Goal: Information Seeking & Learning: Learn about a topic

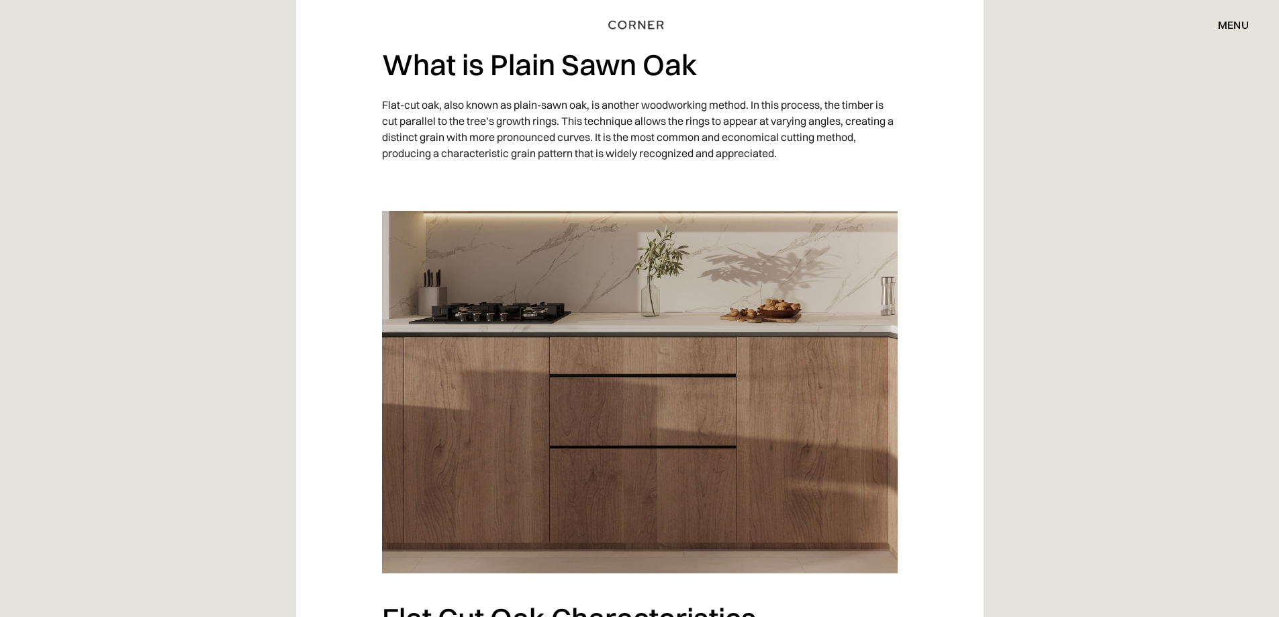
scroll to position [1921, 0]
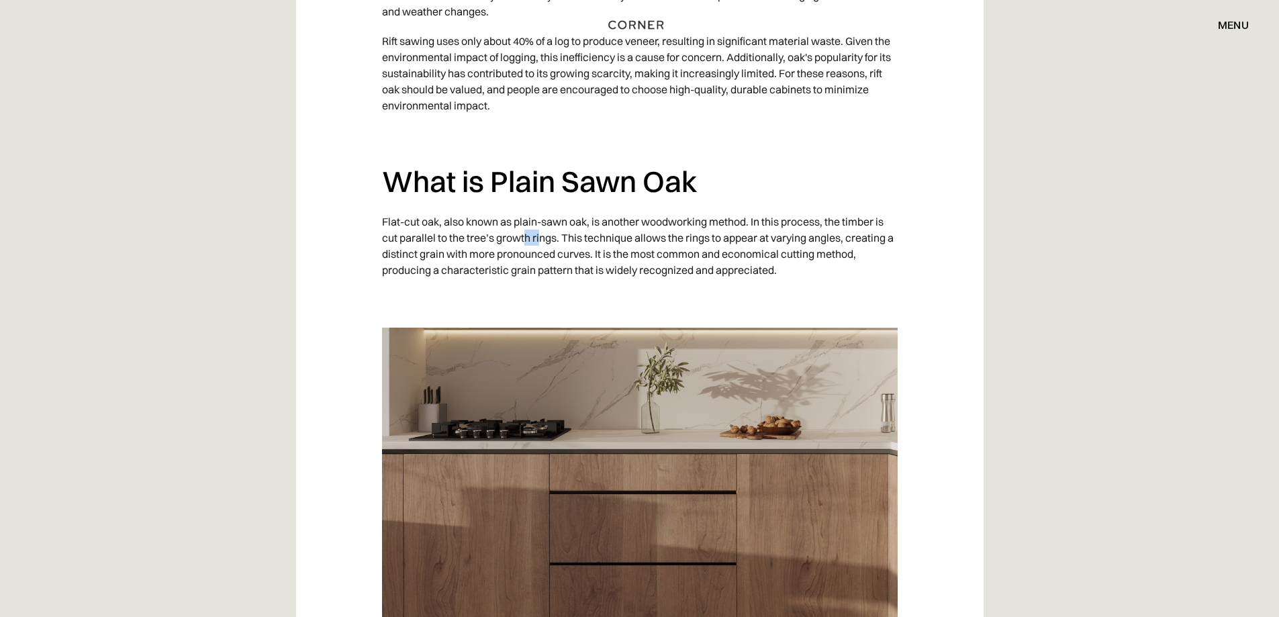
drag, startPoint x: 535, startPoint y: 120, endPoint x: 549, endPoint y: 120, distance: 14.1
click at [542, 207] on p "Flat-cut oak, also known as plain-sawn oak, is another woodworking method. In t…" at bounding box center [640, 246] width 516 height 78
drag, startPoint x: 608, startPoint y: 115, endPoint x: 654, endPoint y: 118, distance: 45.7
click at [654, 207] on p "Flat-cut oak, also known as plain-sawn oak, is another woodworking method. In t…" at bounding box center [640, 246] width 516 height 78
click at [848, 207] on p "Flat-cut oak, also known as plain-sawn oak, is another woodworking method. In t…" at bounding box center [640, 246] width 516 height 78
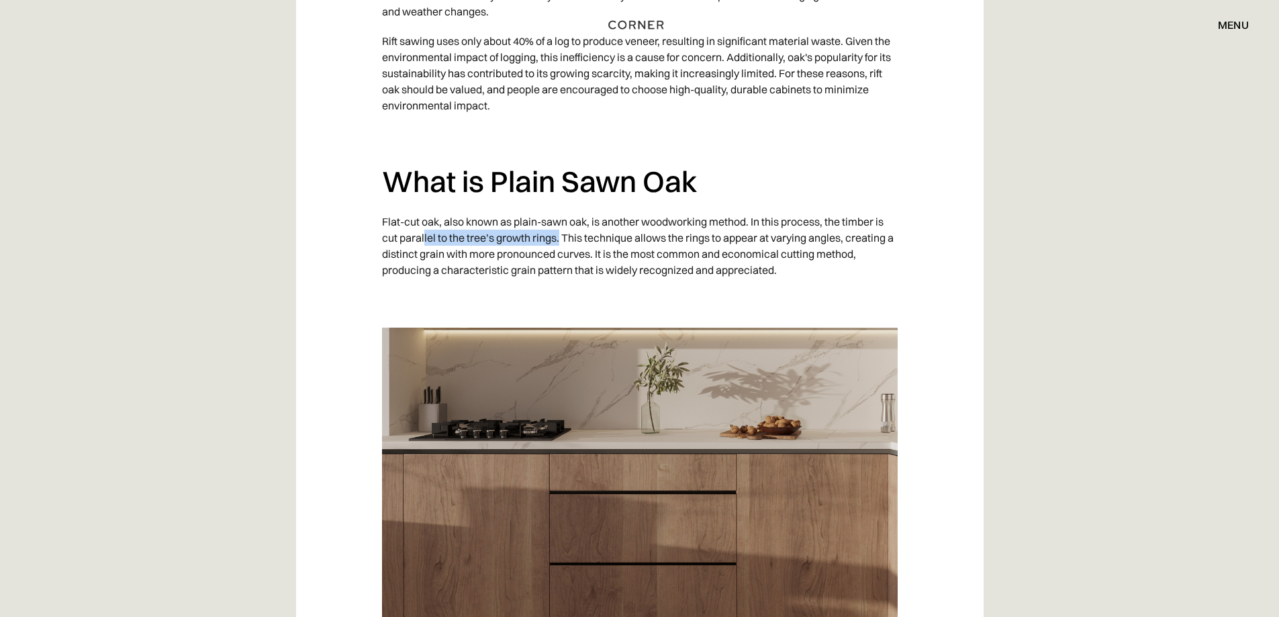
drag, startPoint x: 439, startPoint y: 131, endPoint x: 555, endPoint y: 133, distance: 116.2
click at [559, 207] on p "Flat-cut oak, also known as plain-sawn oak, is another woodworking method. In t…" at bounding box center [640, 246] width 516 height 78
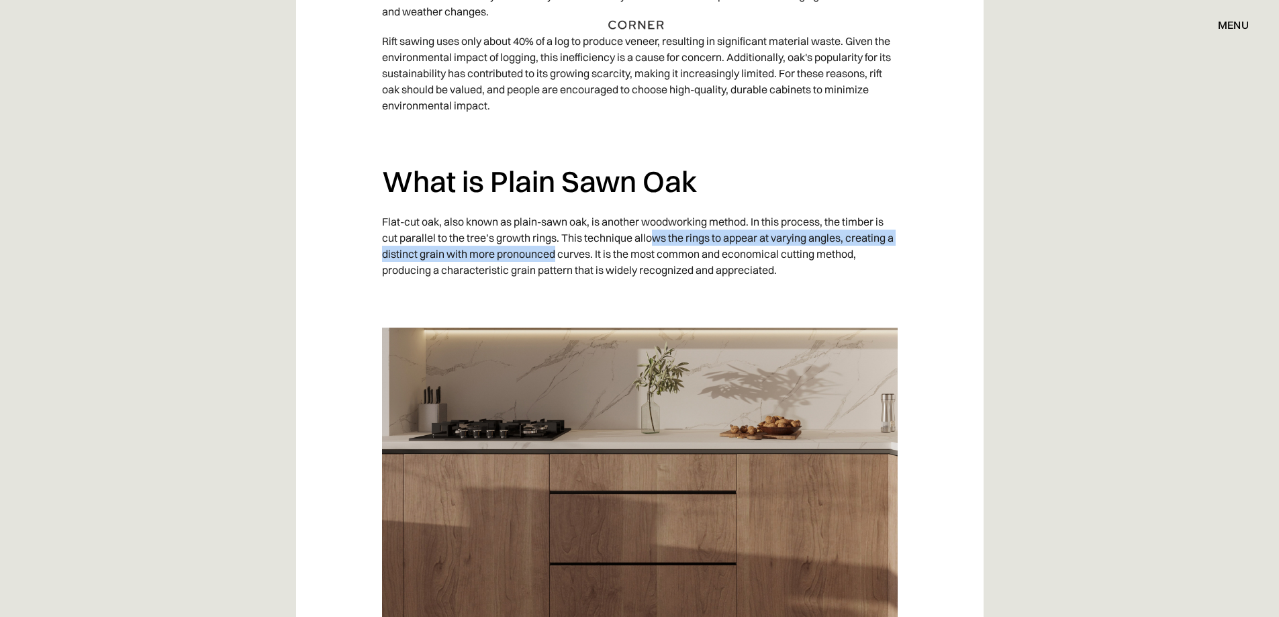
drag, startPoint x: 577, startPoint y: 136, endPoint x: 653, endPoint y: 126, distance: 77.1
click at [653, 207] on p "Flat-cut oak, also known as plain-sawn oak, is another woodworking method. In t…" at bounding box center [640, 246] width 516 height 78
click at [706, 207] on p "Flat-cut oak, also known as plain-sawn oak, is another woodworking method. In t…" at bounding box center [640, 246] width 516 height 78
drag, startPoint x: 455, startPoint y: 138, endPoint x: 572, endPoint y: 138, distance: 116.8
click at [571, 207] on p "Flat-cut oak, also known as plain-sawn oak, is another woodworking method. In t…" at bounding box center [640, 246] width 516 height 78
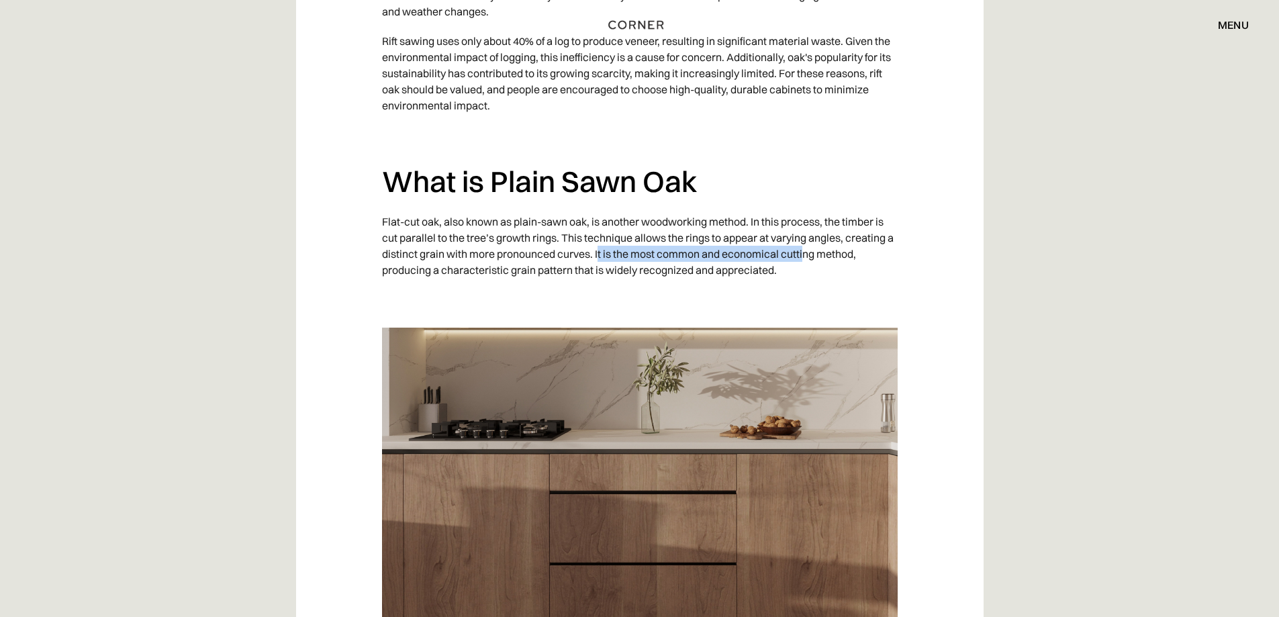
drag, startPoint x: 602, startPoint y: 142, endPoint x: 812, endPoint y: 143, distance: 210.2
click at [810, 207] on p "Flat-cut oak, also known as plain-sawn oak, is another woodworking method. In t…" at bounding box center [640, 246] width 516 height 78
drag, startPoint x: 453, startPoint y: 158, endPoint x: 758, endPoint y: 154, distance: 305.5
click at [758, 207] on p "Flat-cut oak, also known as plain-sawn oak, is another woodworking method. In t…" at bounding box center [640, 246] width 516 height 78
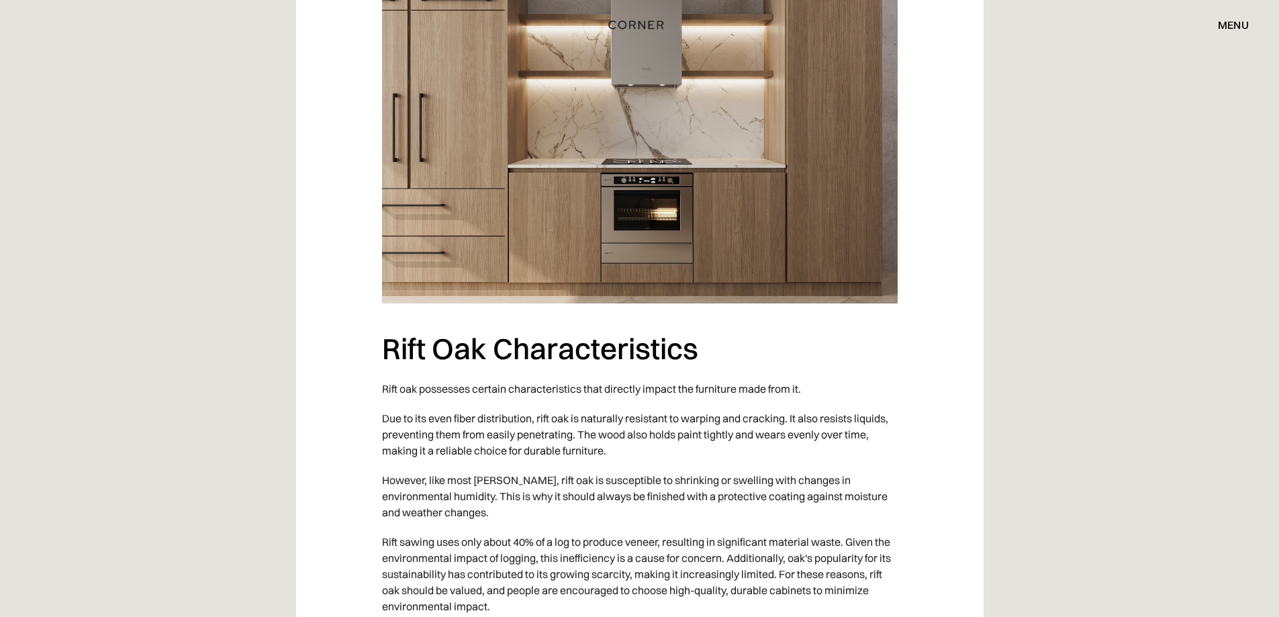
scroll to position [1384, 0]
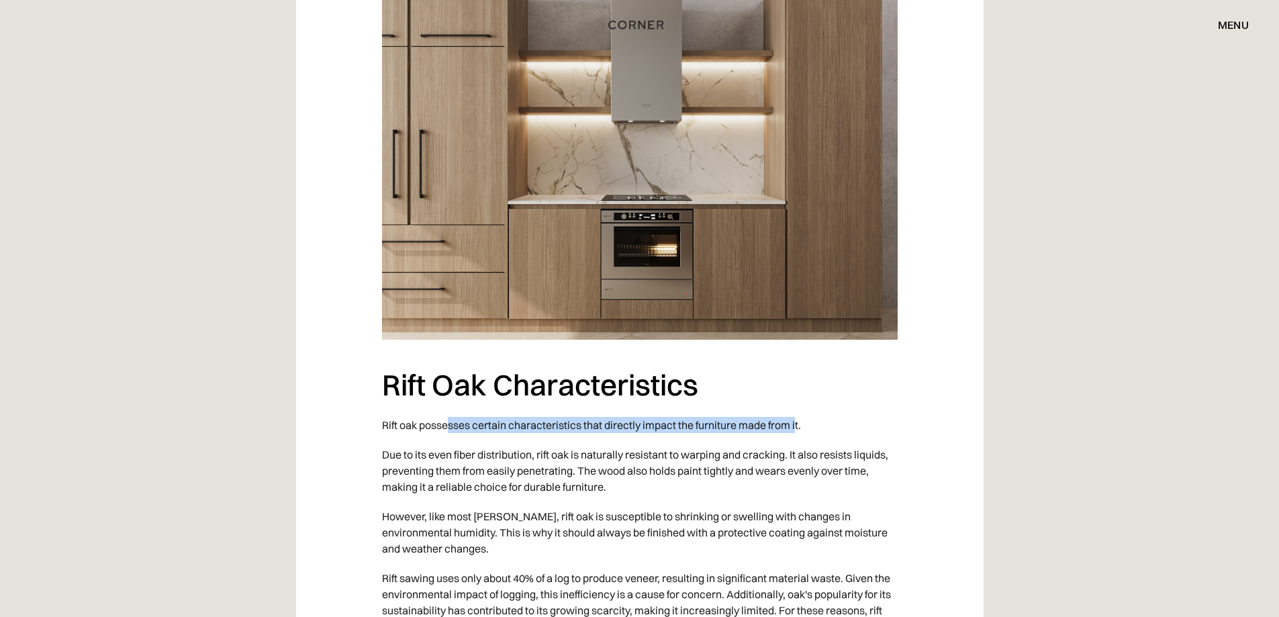
drag, startPoint x: 451, startPoint y: 314, endPoint x: 788, endPoint y: 311, distance: 337.1
click at [797, 410] on p "Rift oak possesses certain characteristics that directly impact the furniture m…" at bounding box center [640, 425] width 516 height 30
drag, startPoint x: 510, startPoint y: 336, endPoint x: 805, endPoint y: 318, distance: 296.0
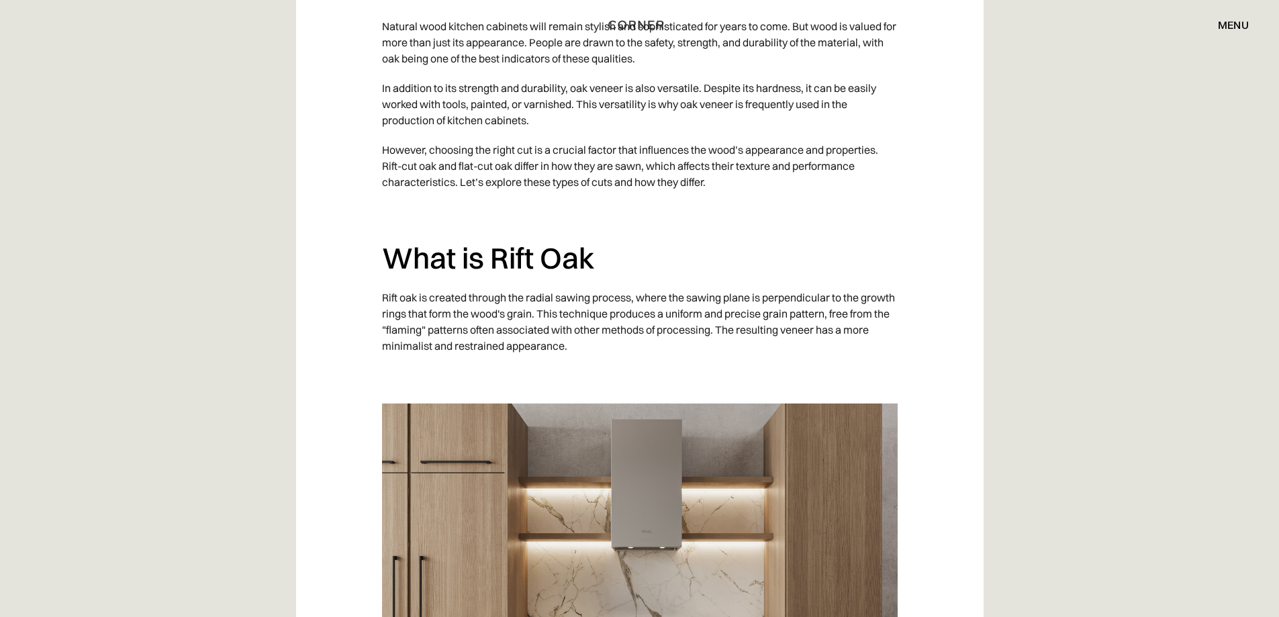
scroll to position [981, 0]
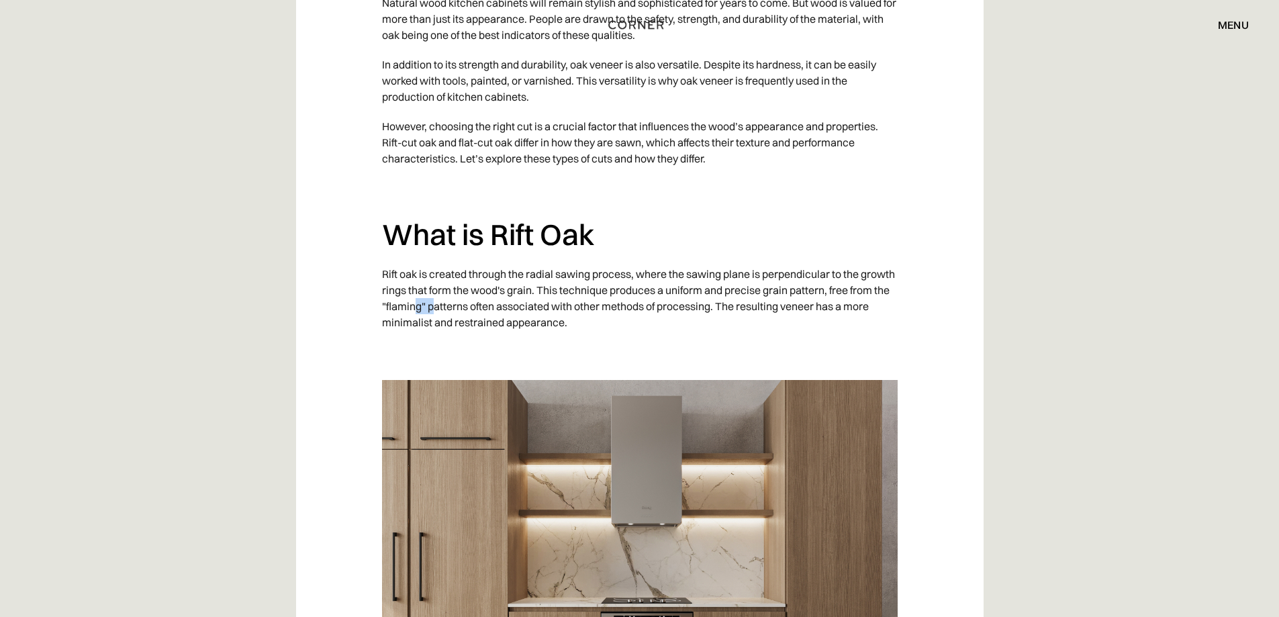
drag, startPoint x: 455, startPoint y: 191, endPoint x: 479, endPoint y: 191, distance: 24.2
click at [479, 259] on p "Rift oak is created through the radial sawing process, where the sawing plane i…" at bounding box center [640, 298] width 516 height 78
drag, startPoint x: 600, startPoint y: 181, endPoint x: 849, endPoint y: 187, distance: 249.2
click at [854, 259] on p "Rift oak is created through the radial sawing process, where the sawing plane i…" at bounding box center [640, 298] width 516 height 78
drag, startPoint x: 441, startPoint y: 194, endPoint x: 524, endPoint y: 195, distance: 83.3
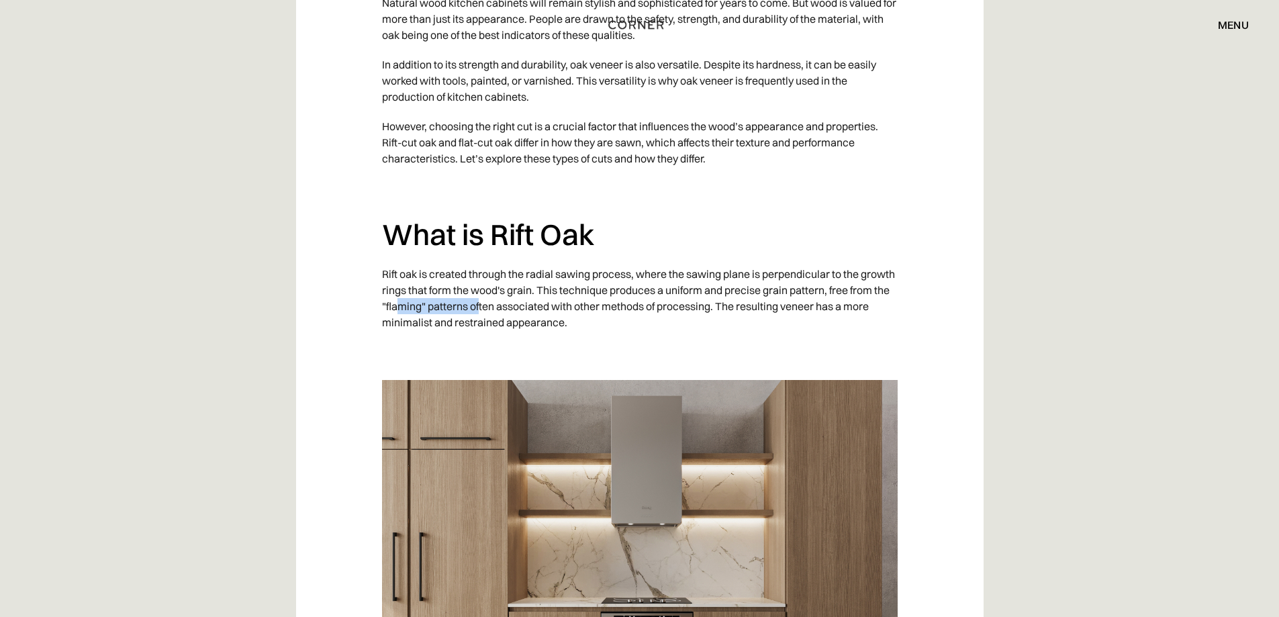
click at [523, 259] on p "Rift oak is created through the radial sawing process, where the sawing plane i…" at bounding box center [640, 298] width 516 height 78
drag, startPoint x: 573, startPoint y: 195, endPoint x: 649, endPoint y: 195, distance: 76.6
click at [641, 259] on p "Rift oak is created through the radial sawing process, where the sawing plane i…" at bounding box center [640, 298] width 516 height 78
drag, startPoint x: 721, startPoint y: 195, endPoint x: 831, endPoint y: 196, distance: 110.1
click at [831, 259] on p "Rift oak is created through the radial sawing process, where the sawing plane i…" at bounding box center [640, 298] width 516 height 78
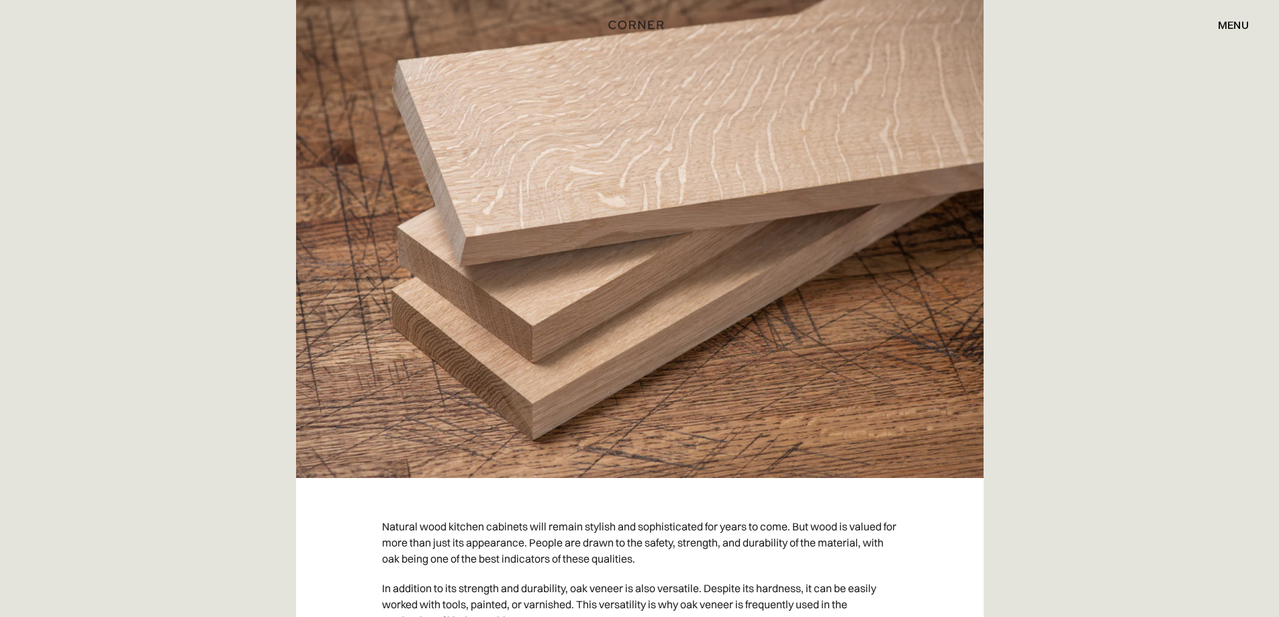
scroll to position [578, 0]
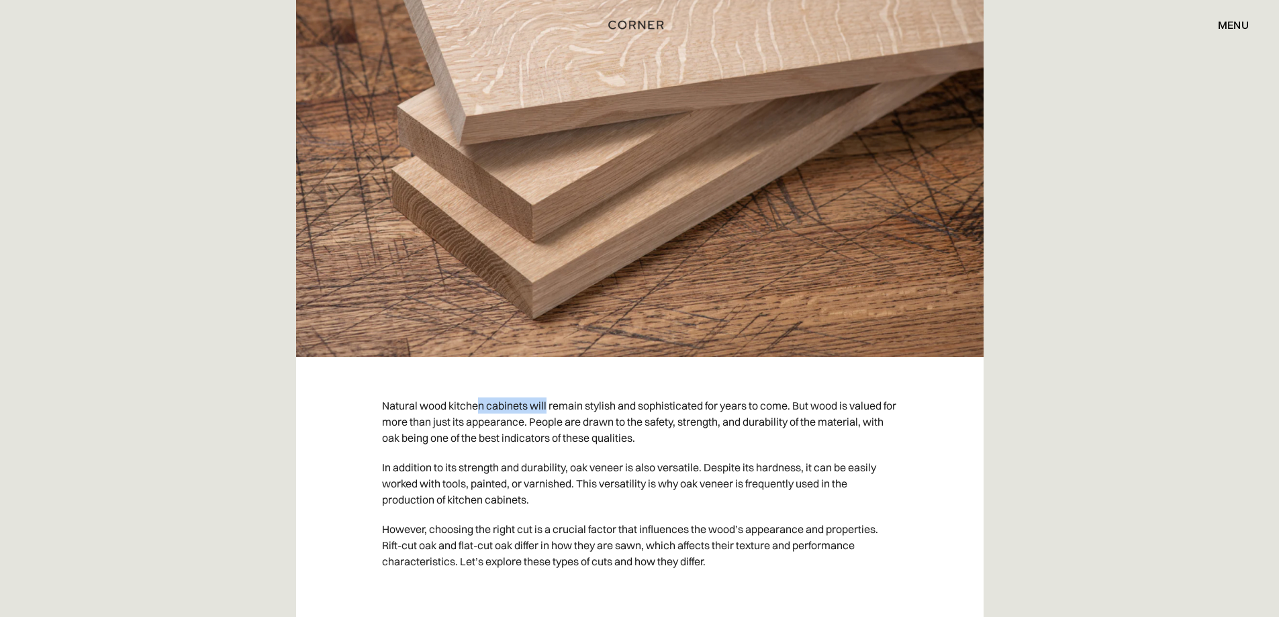
drag, startPoint x: 501, startPoint y: 301, endPoint x: 552, endPoint y: 299, distance: 51.1
click at [548, 391] on p "Natural wood kitchen cabinets will remain stylish and sophisticated for years t…" at bounding box center [640, 422] width 516 height 62
drag, startPoint x: 605, startPoint y: 299, endPoint x: 737, endPoint y: 295, distance: 131.7
click at [735, 391] on p "Natural wood kitchen cabinets will remain stylish and sophisticated for years t…" at bounding box center [640, 422] width 516 height 62
drag, startPoint x: 776, startPoint y: 295, endPoint x: 861, endPoint y: 295, distance: 84.6
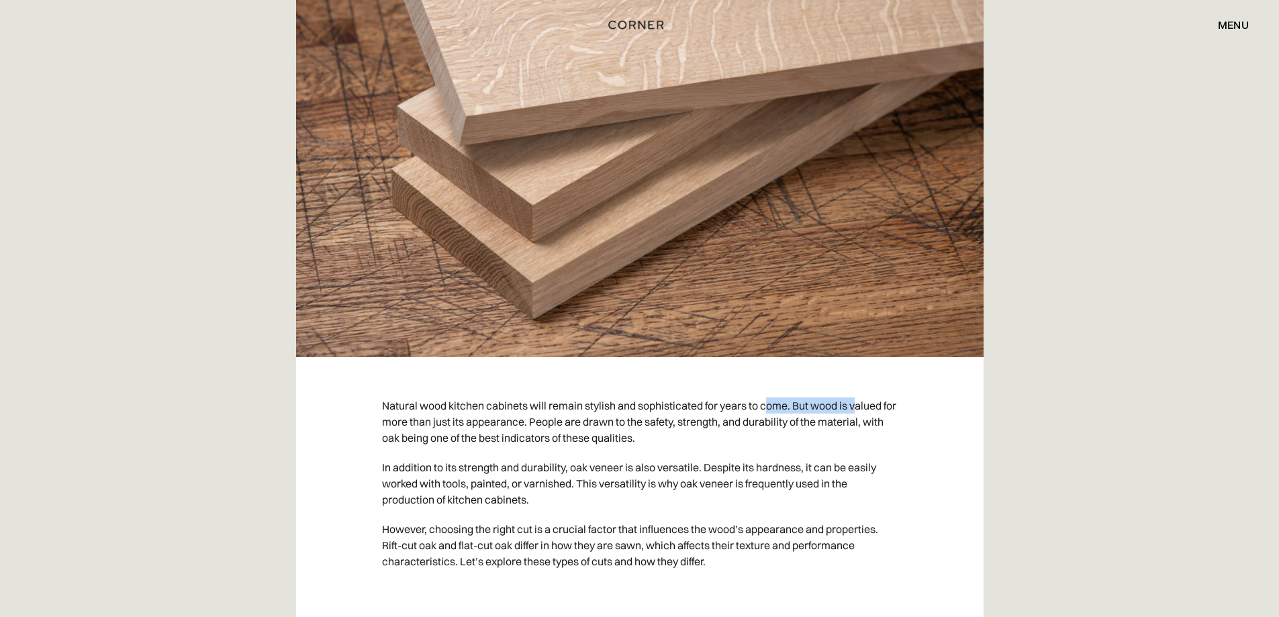
click at [860, 391] on p "Natural wood kitchen cabinets will remain stylish and sophisticated for years t…" at bounding box center [640, 422] width 516 height 62
drag, startPoint x: 461, startPoint y: 312, endPoint x: 511, endPoint y: 311, distance: 50.4
click at [495, 391] on p "Natural wood kitchen cabinets will remain stylish and sophisticated for years t…" at bounding box center [640, 422] width 516 height 62
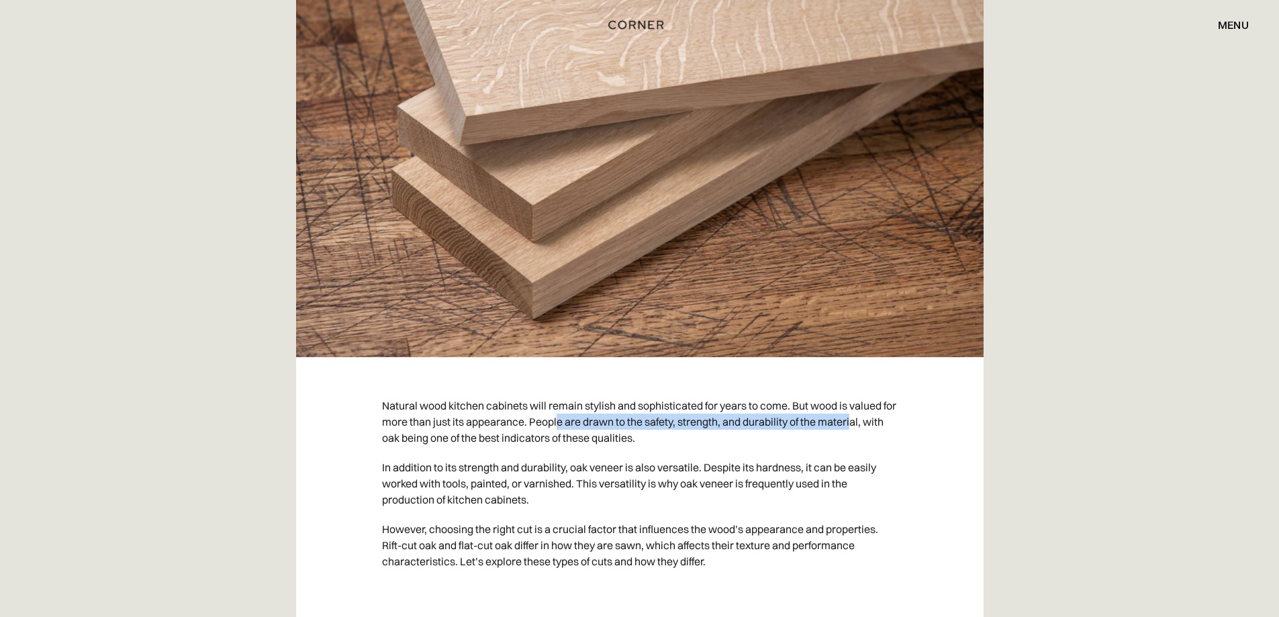
drag, startPoint x: 580, startPoint y: 311, endPoint x: 858, endPoint y: 310, distance: 278.0
click at [870, 391] on p "Natural wood kitchen cabinets will remain stylish and sophisticated for years t…" at bounding box center [640, 422] width 516 height 62
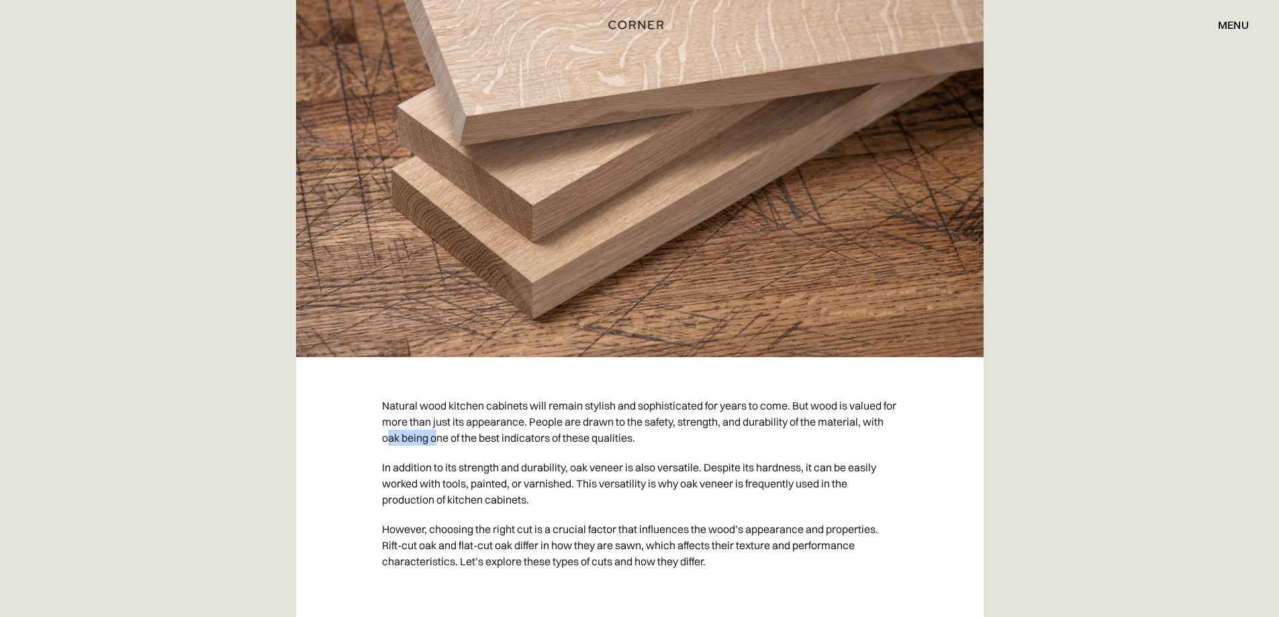
drag, startPoint x: 409, startPoint y: 330, endPoint x: 471, endPoint y: 329, distance: 61.8
click at [463, 391] on p "Natural wood kitchen cabinets will remain stylish and sophisticated for years t…" at bounding box center [640, 422] width 516 height 62
drag, startPoint x: 490, startPoint y: 329, endPoint x: 641, endPoint y: 329, distance: 150.4
click at [639, 391] on p "Natural wood kitchen cabinets will remain stylish and sophisticated for years t…" at bounding box center [640, 422] width 516 height 62
drag, startPoint x: 400, startPoint y: 355, endPoint x: 556, endPoint y: 351, distance: 155.9
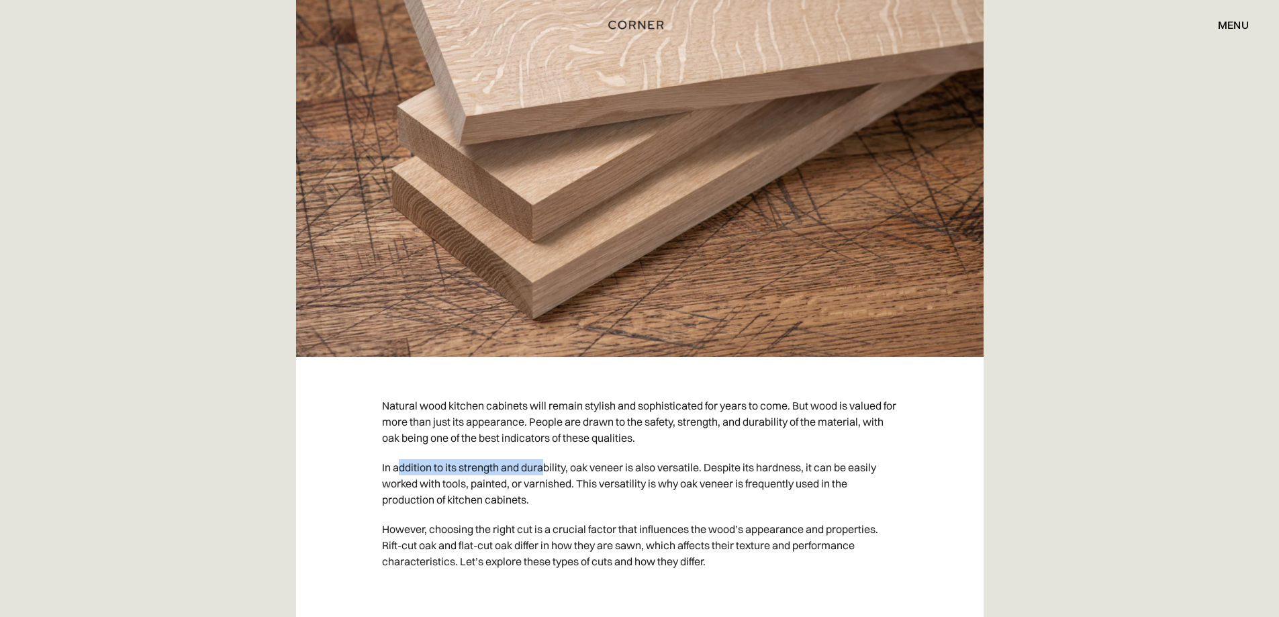
click at [552, 453] on p "In addition to its strength and durability, oak veneer is also versatile. Despi…" at bounding box center [640, 484] width 516 height 62
drag, startPoint x: 604, startPoint y: 353, endPoint x: 702, endPoint y: 353, distance: 98.0
click at [693, 453] on p "In addition to its strength and durability, oak veneer is also versatile. Despi…" at bounding box center [640, 484] width 516 height 62
drag, startPoint x: 748, startPoint y: 354, endPoint x: 857, endPoint y: 356, distance: 108.8
click at [864, 453] on p "In addition to its strength and durability, oak veneer is also versatile. Despi…" at bounding box center [640, 484] width 516 height 62
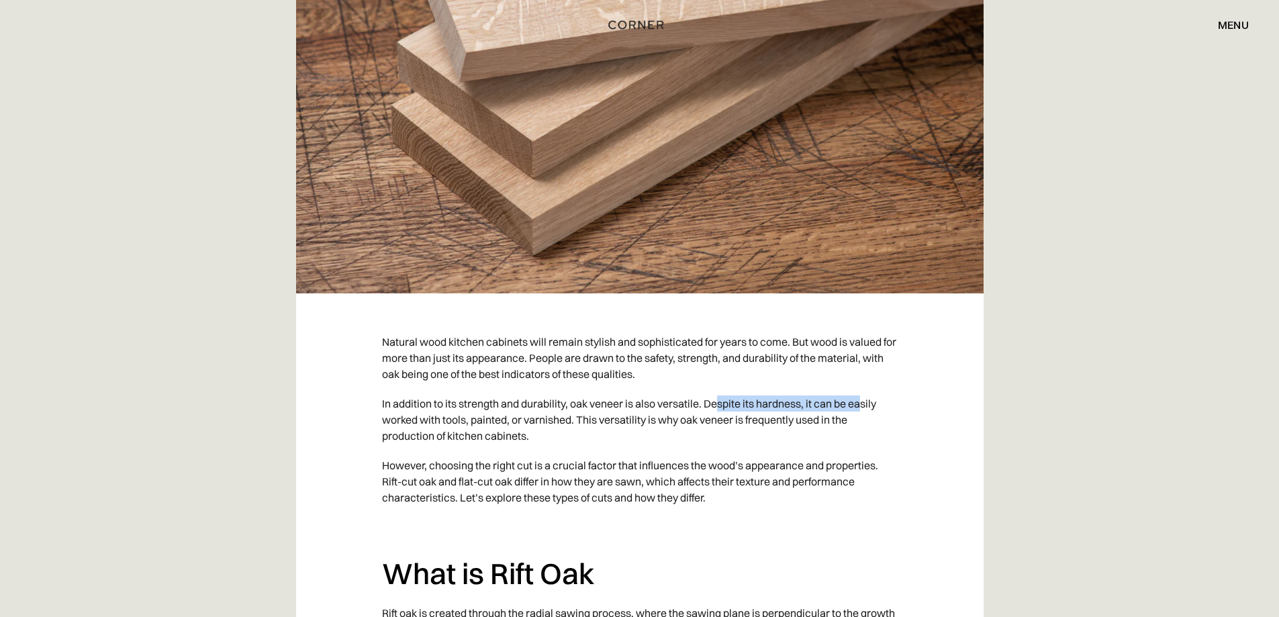
scroll to position [645, 0]
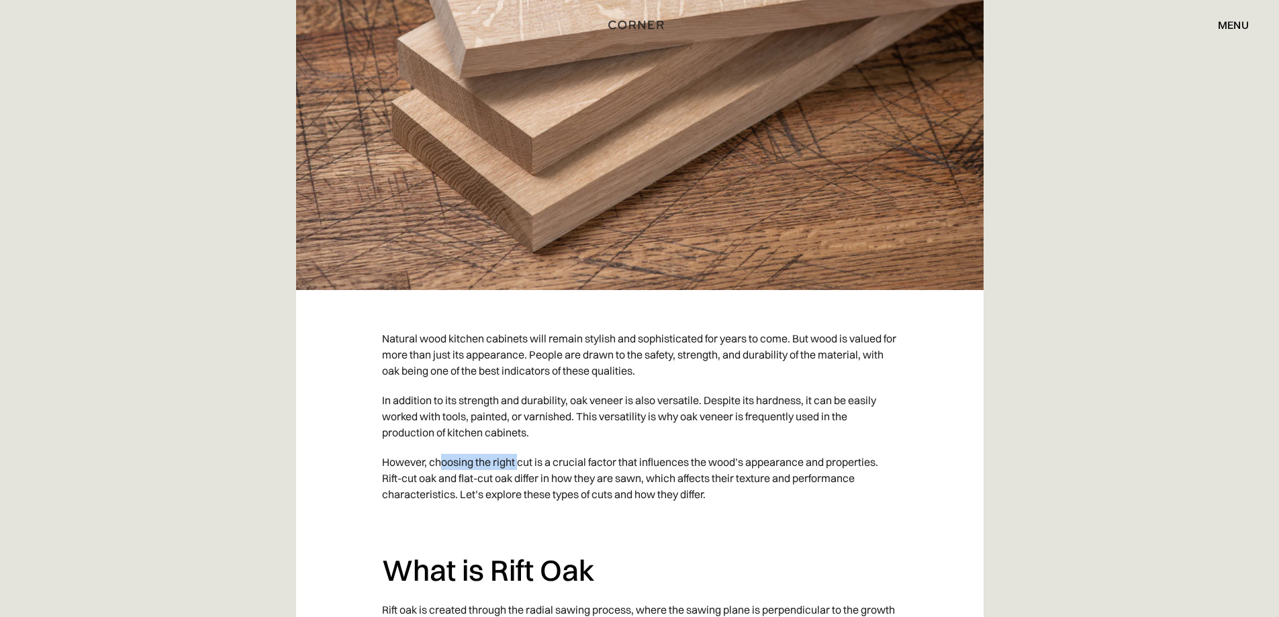
drag, startPoint x: 496, startPoint y: 357, endPoint x: 543, endPoint y: 357, distance: 46.3
click at [524, 447] on p "However, choosing the right cut is a crucial factor that influences the wood’s …" at bounding box center [640, 478] width 516 height 62
drag, startPoint x: 602, startPoint y: 357, endPoint x: 796, endPoint y: 357, distance: 194.1
click at [781, 447] on p "However, choosing the right cut is a crucial factor that influences the wood’s …" at bounding box center [640, 478] width 516 height 62
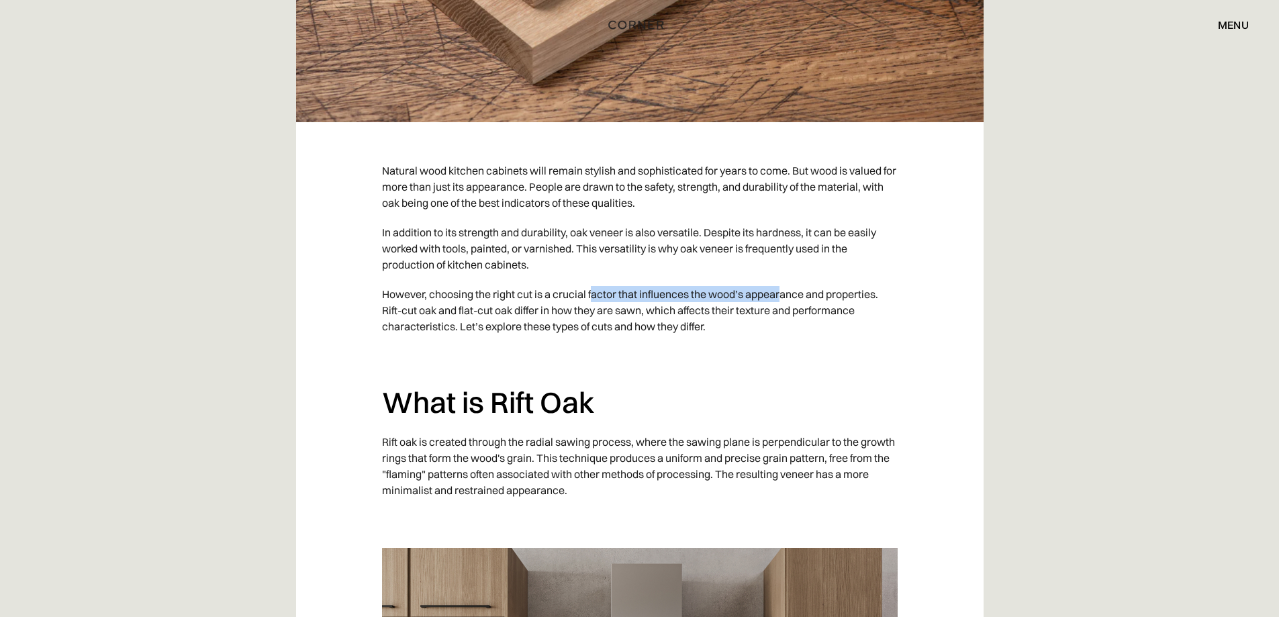
scroll to position [847, 0]
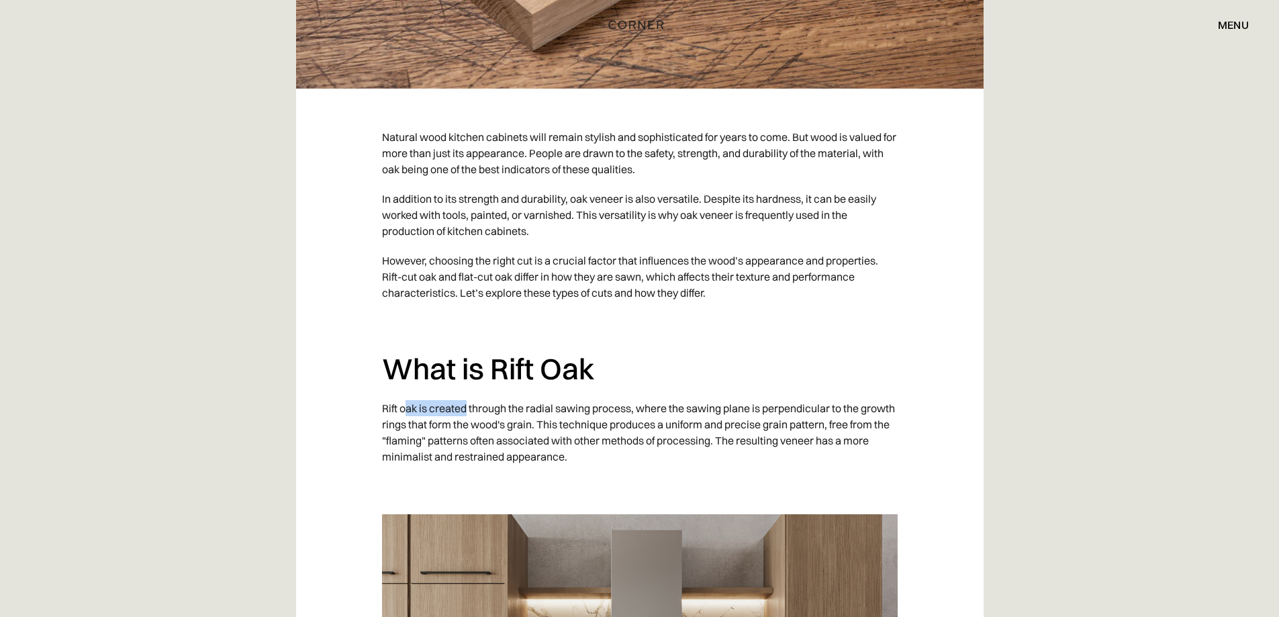
drag, startPoint x: 412, startPoint y: 296, endPoint x: 477, endPoint y: 295, distance: 65.8
click at [469, 393] on p "Rift oak is created through the radial sawing process, where the sawing plane i…" at bounding box center [640, 432] width 516 height 78
drag, startPoint x: 538, startPoint y: 295, endPoint x: 635, endPoint y: 297, distance: 96.7
click at [635, 393] on p "Rift oak is created through the radial sawing process, where the sawing plane i…" at bounding box center [640, 432] width 516 height 78
drag, startPoint x: 662, startPoint y: 297, endPoint x: 757, endPoint y: 297, distance: 94.7
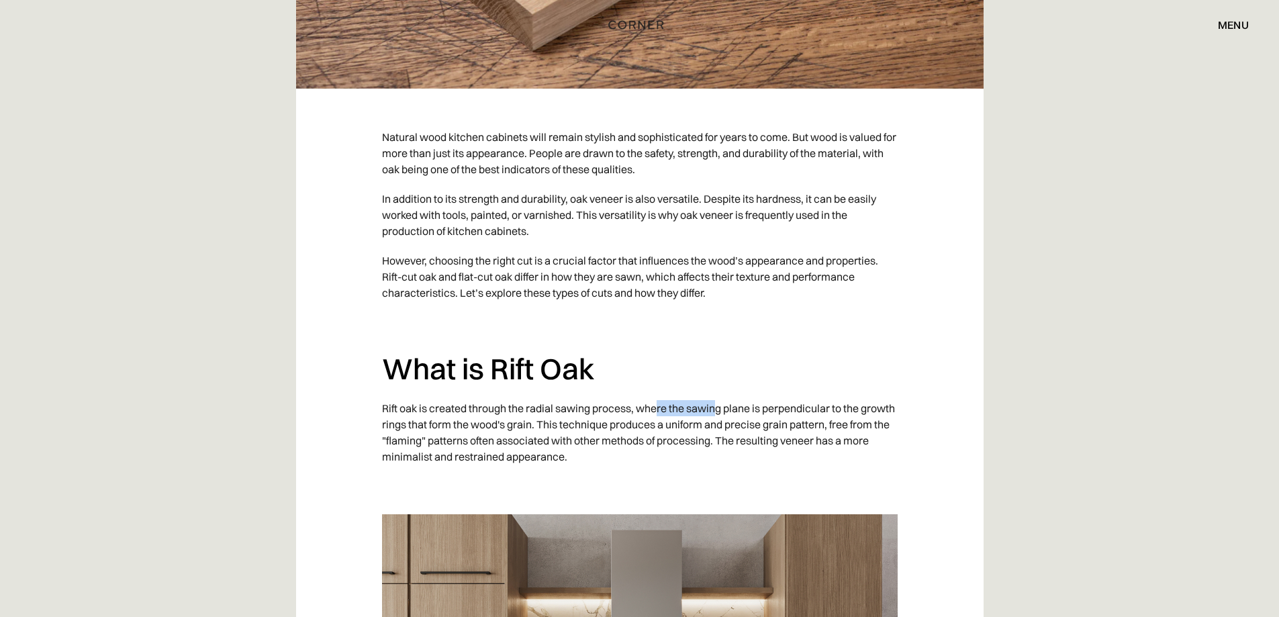
click at [727, 393] on p "Rift oak is created through the radial sawing process, where the sawing plane i…" at bounding box center [640, 432] width 516 height 78
drag, startPoint x: 780, startPoint y: 297, endPoint x: 849, endPoint y: 295, distance: 68.5
click at [849, 393] on p "Rift oak is created through the radial sawing process, where the sawing plane i…" at bounding box center [640, 432] width 516 height 78
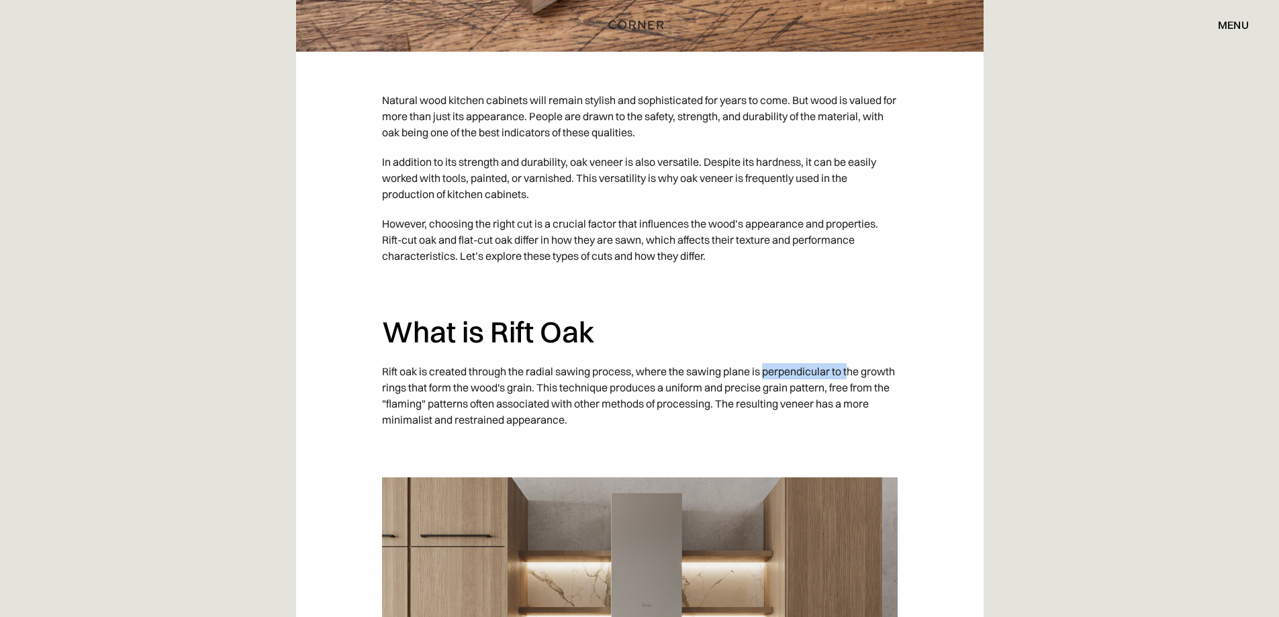
scroll to position [914, 0]
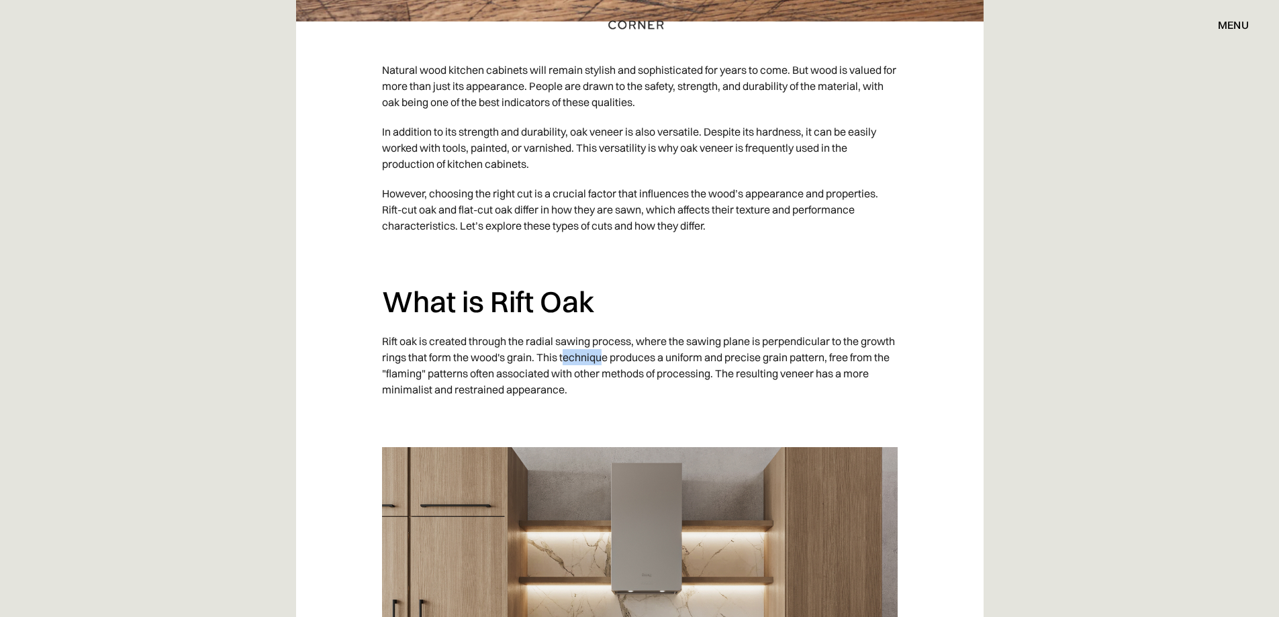
drag, startPoint x: 622, startPoint y: 247, endPoint x: 674, endPoint y: 248, distance: 51.7
click at [659, 326] on p "Rift oak is created through the radial sawing process, where the sawing plane i…" at bounding box center [640, 365] width 516 height 78
drag, startPoint x: 725, startPoint y: 251, endPoint x: 872, endPoint y: 248, distance: 147.8
click at [865, 326] on p "Rift oak is created through the radial sawing process, where the sawing plane i…" at bounding box center [640, 365] width 516 height 78
drag, startPoint x: 895, startPoint y: 252, endPoint x: 905, endPoint y: 252, distance: 10.1
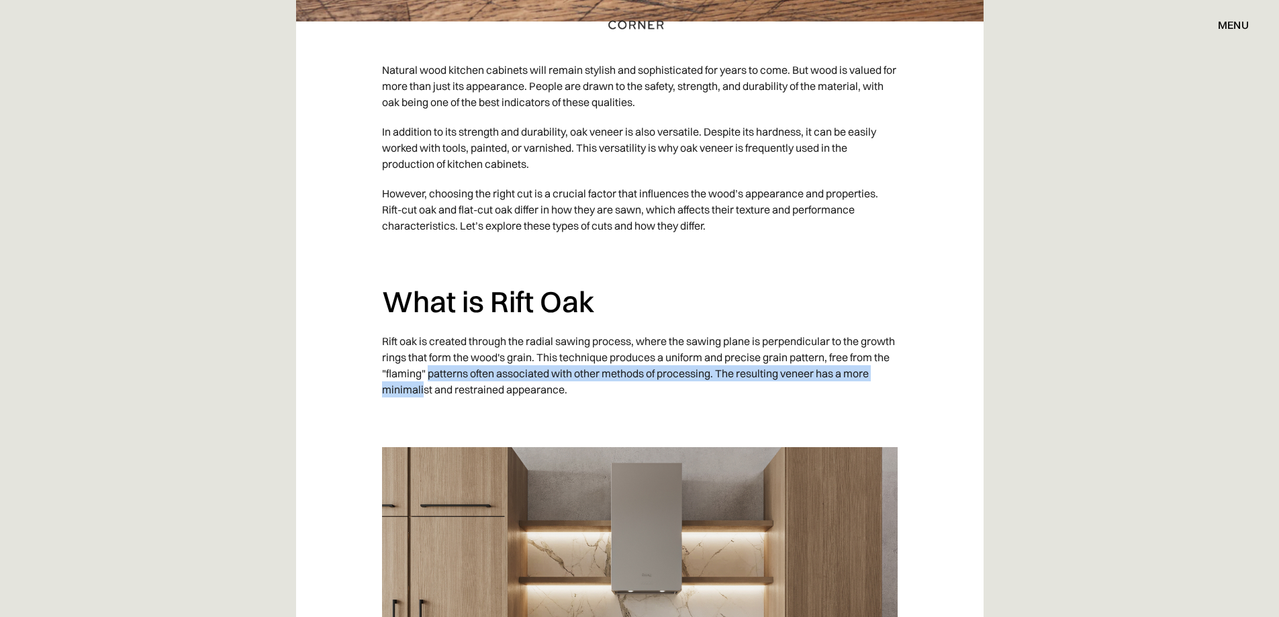
click at [479, 326] on p "Rift oak is created through the radial sawing process, where the sawing plane i…" at bounding box center [640, 365] width 516 height 78
click at [608, 326] on p "Rift oak is created through the radial sawing process, where the sawing plane i…" at bounding box center [640, 365] width 516 height 78
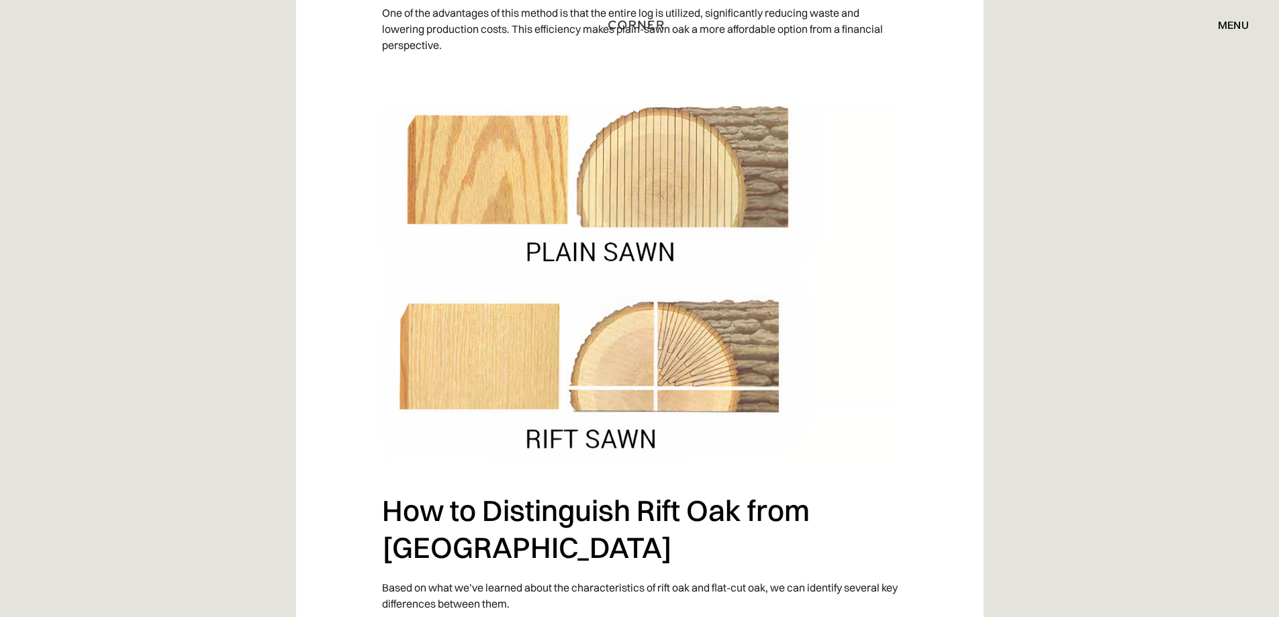
scroll to position [2660, 0]
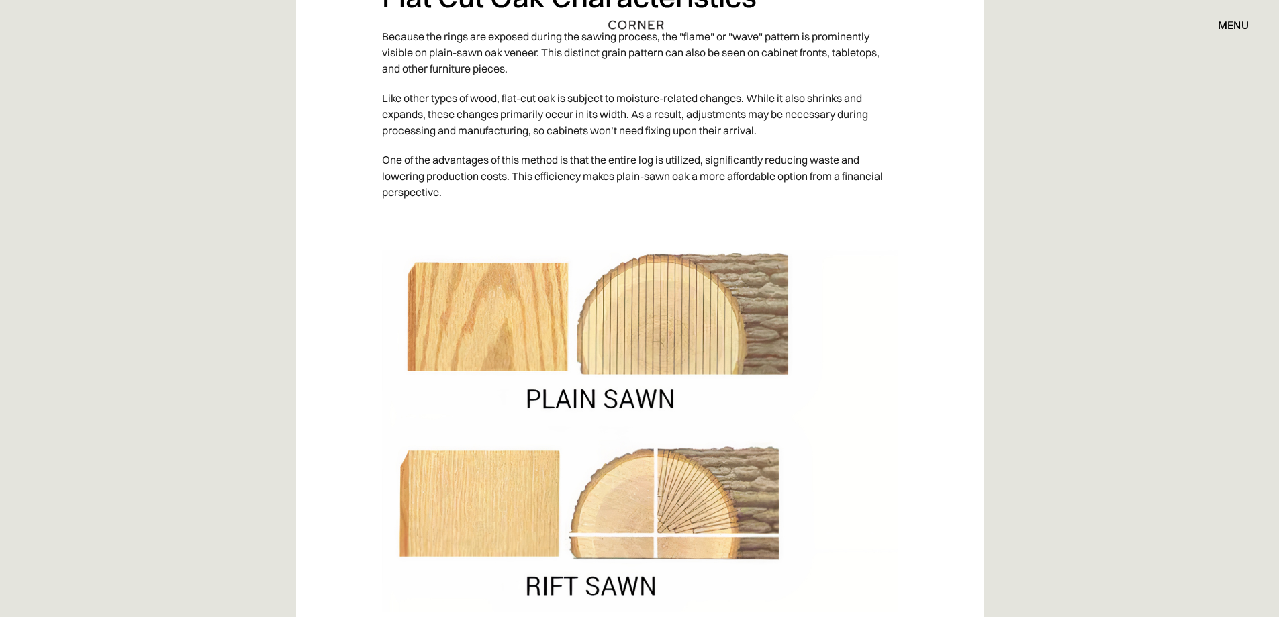
click at [1148, 146] on div "Natural wood kitchen cabinets will remain stylish and sophisticated for years t…" at bounding box center [639, 385] width 1279 height 4218
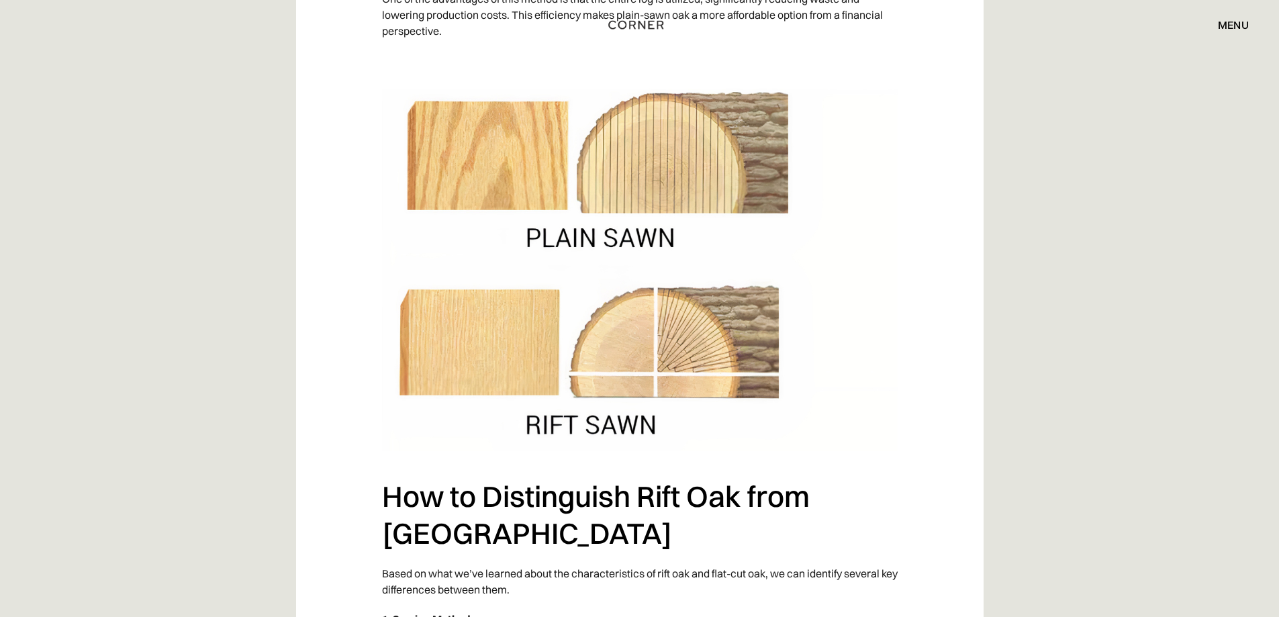
scroll to position [2593, 0]
